Goal: Check status

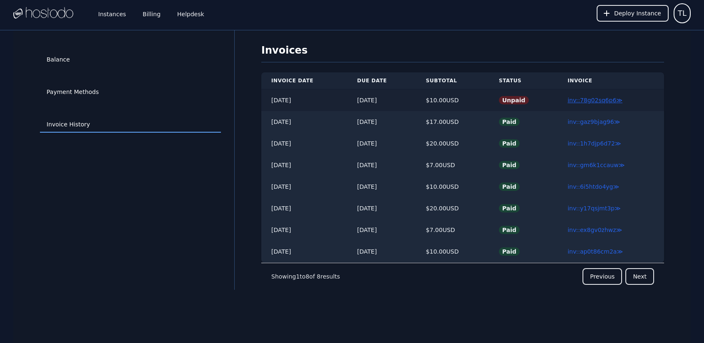
click at [602, 99] on link "inv::78g02sq6p6 ≫" at bounding box center [595, 100] width 55 height 7
